Goal: Navigation & Orientation: Understand site structure

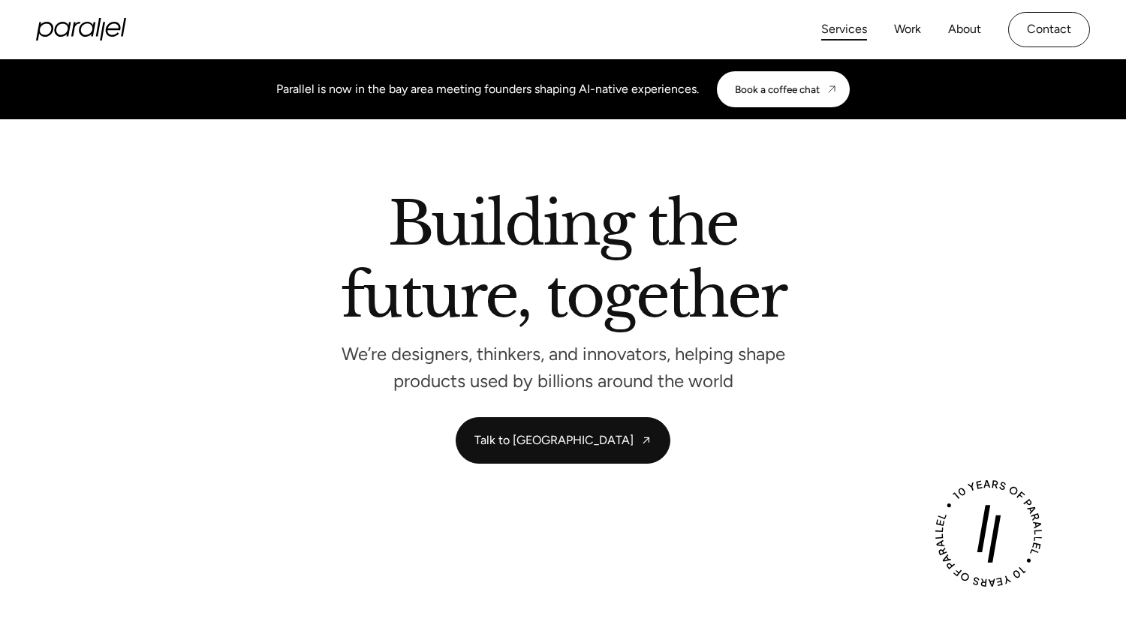
click at [860, 31] on link "Services" at bounding box center [844, 30] width 46 height 22
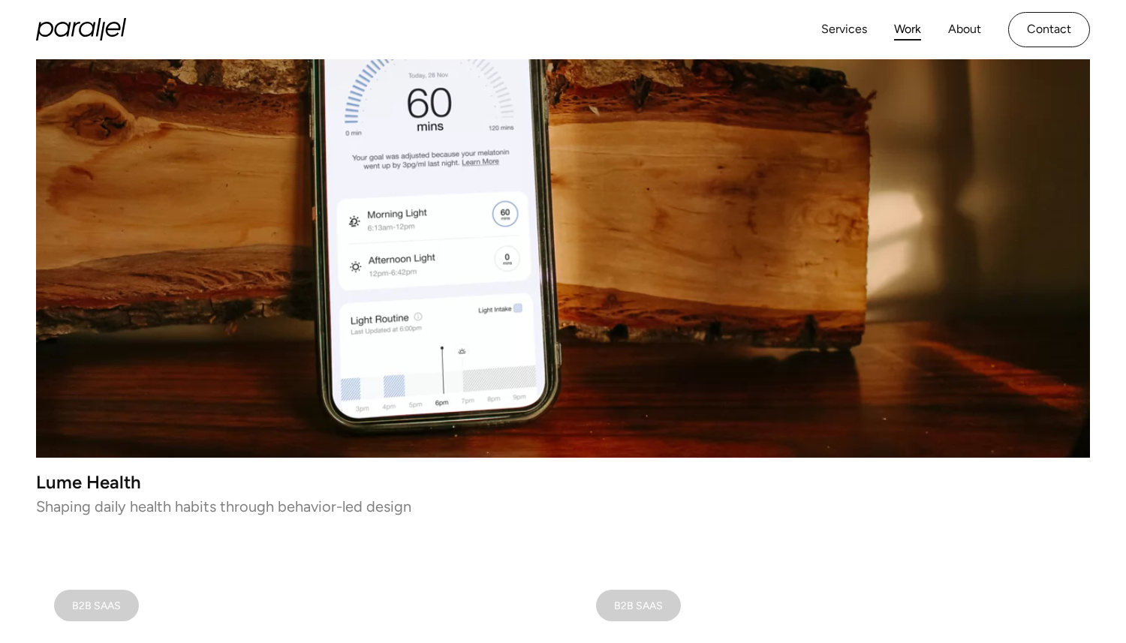
scroll to position [551, 0]
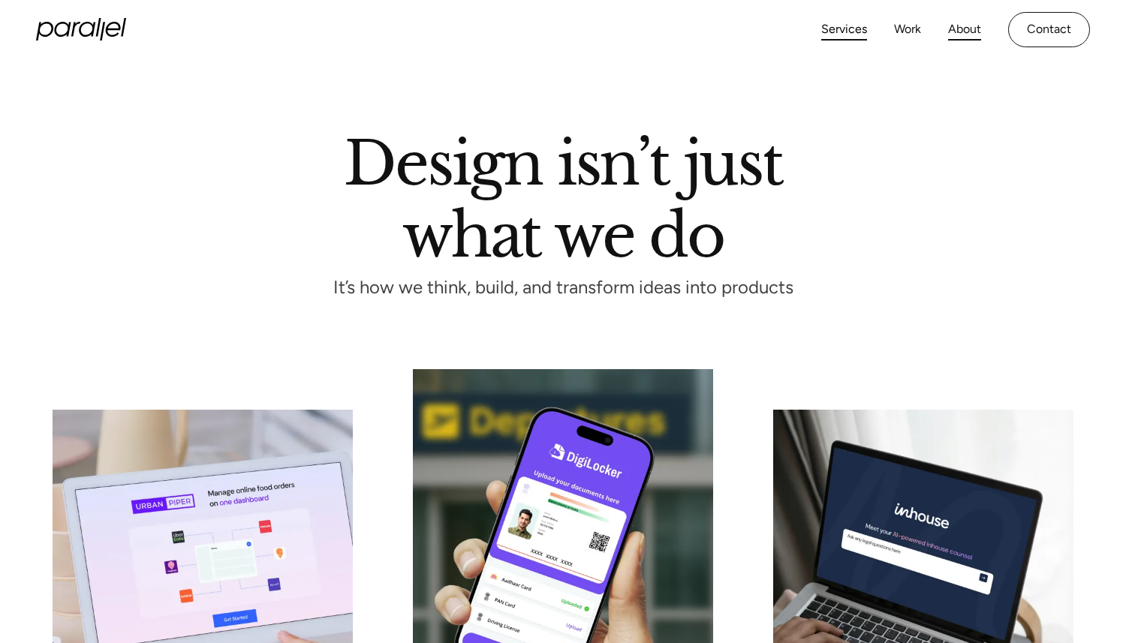
click at [957, 32] on link "About" at bounding box center [964, 30] width 33 height 22
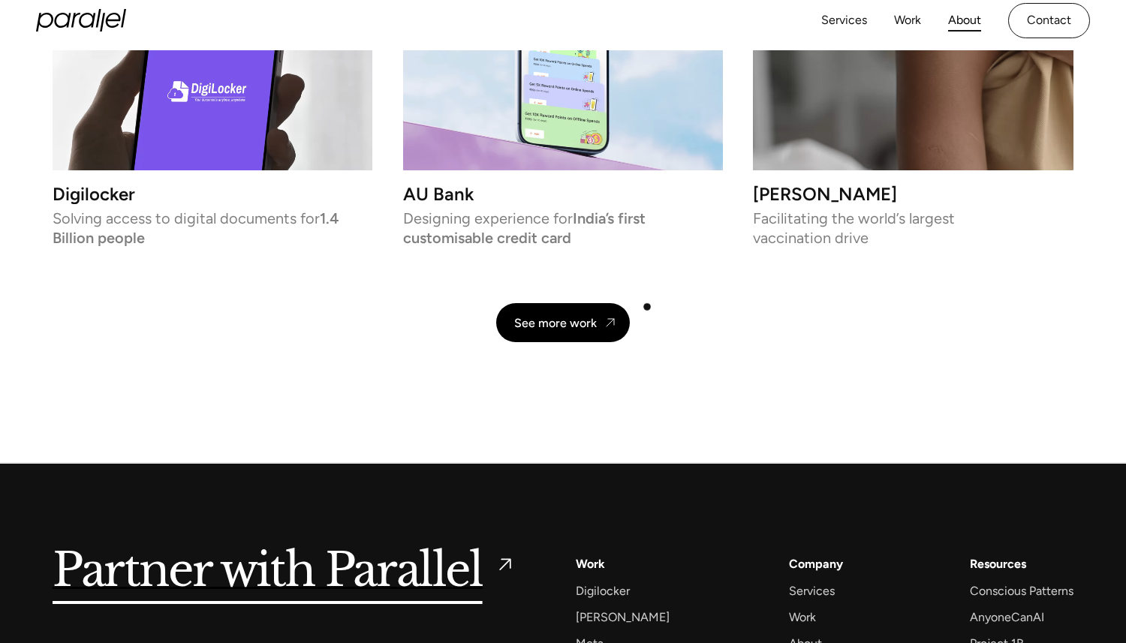
scroll to position [3536, 0]
